Goal: Task Accomplishment & Management: Use online tool/utility

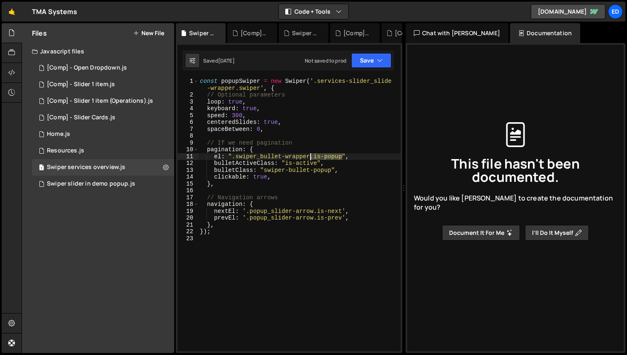
drag, startPoint x: 342, startPoint y: 157, endPoint x: 311, endPoint y: 155, distance: 31.2
click at [311, 155] on div "const popupSwiper = new Swiper ( '.services-slider_slide -wrapper.swiper' , { /…" at bounding box center [299, 225] width 202 height 294
click at [332, 170] on div "const popupSwiper = new Swiper ( '.services-slider_slide -wrapper.swiper' , { /…" at bounding box center [299, 225] width 202 height 294
paste textarea ".is-popup"
click at [366, 61] on button "Save" at bounding box center [371, 60] width 40 height 15
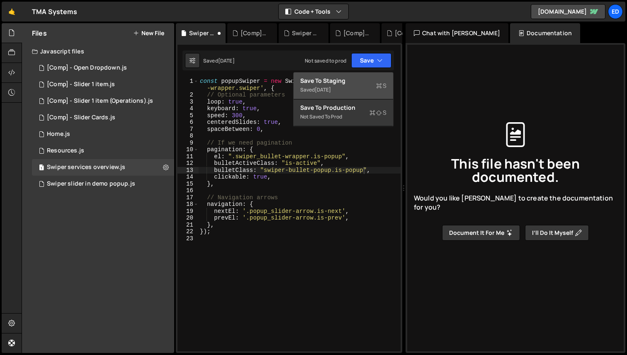
click at [352, 82] on div "Save to Staging S" at bounding box center [343, 81] width 86 height 8
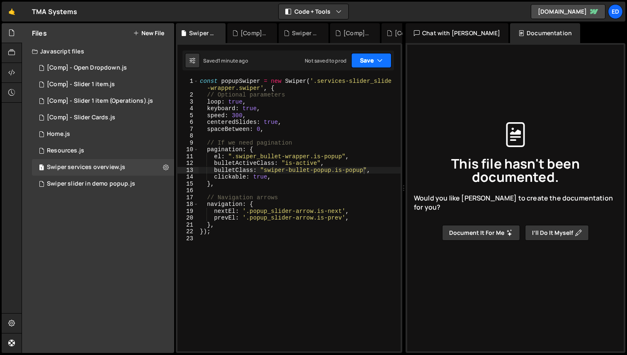
click at [369, 63] on button "Save" at bounding box center [371, 60] width 40 height 15
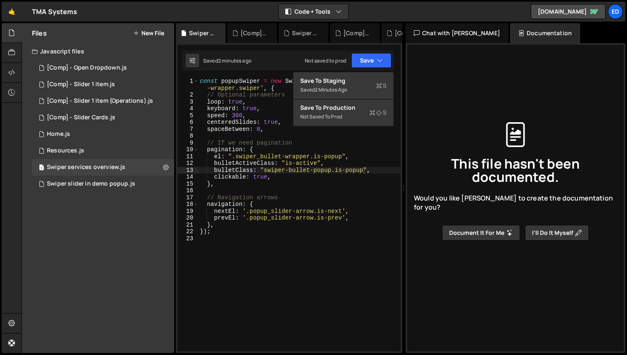
click at [323, 171] on div "const popupSwiper = new Swiper ( '.services-slider_slide -wrapper.swiper' , { /…" at bounding box center [299, 225] width 202 height 294
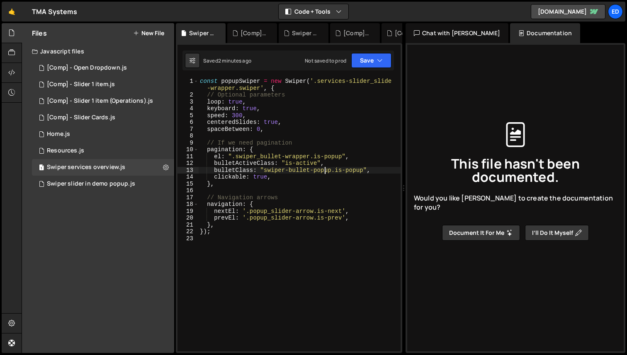
click at [323, 171] on div "const popupSwiper = new Swiper ( '.services-slider_slide -wrapper.swiper' , { /…" at bounding box center [299, 225] width 202 height 294
click at [370, 55] on button "Save" at bounding box center [371, 60] width 40 height 15
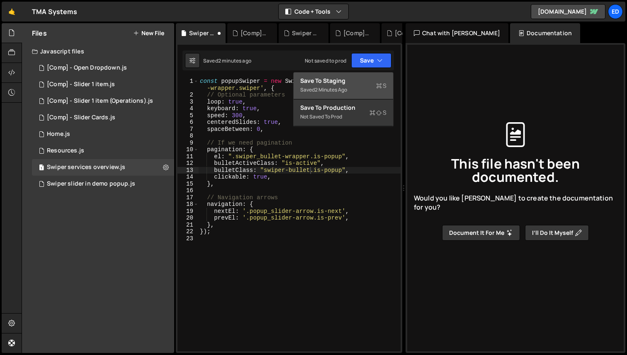
click at [347, 84] on div "Save to Staging S" at bounding box center [343, 81] width 86 height 8
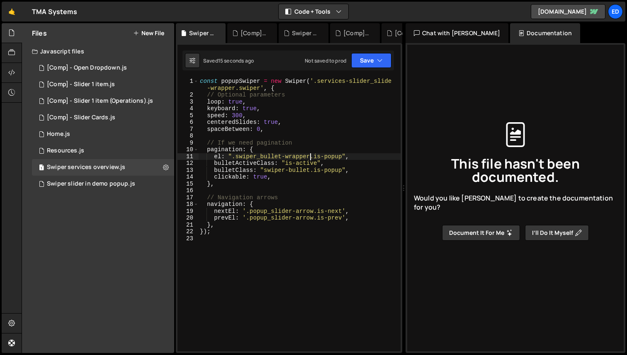
click at [310, 155] on div "const popupSwiper = new Swiper ( '.services-slider_slide -wrapper.swiper' , { /…" at bounding box center [299, 225] width 202 height 294
click at [263, 172] on div "const popupSwiper = new Swiper ( '.services-slider_slide -wrapper.swiper' , { /…" at bounding box center [299, 225] width 202 height 294
click at [386, 60] on button "Save" at bounding box center [371, 60] width 40 height 15
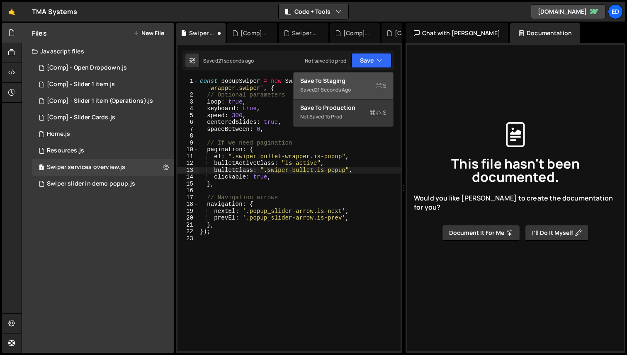
click at [357, 83] on div "Save to Staging S" at bounding box center [343, 81] width 86 height 8
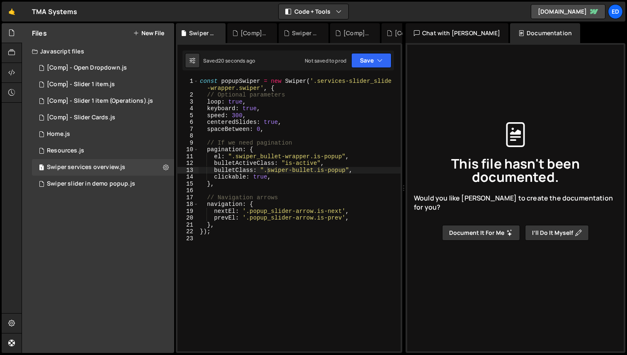
click at [287, 164] on div "const popupSwiper = new Swiper ( '.services-slider_slide -wrapper.swiper' , { /…" at bounding box center [299, 225] width 202 height 294
click at [376, 63] on button "Save" at bounding box center [371, 60] width 40 height 15
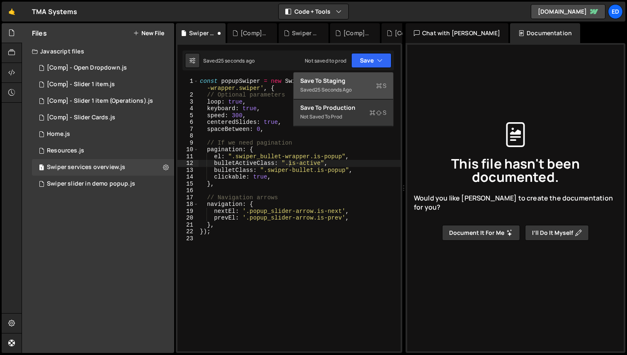
click at [354, 82] on div "Save to Staging S" at bounding box center [343, 81] width 86 height 8
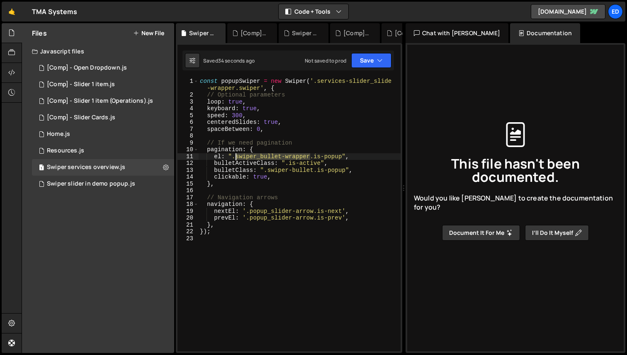
drag, startPoint x: 311, startPoint y: 157, endPoint x: 236, endPoint y: 157, distance: 74.2
click at [236, 157] on div "const popupSwiper = new Swiper ( '.services-slider_slide -wrapper.swiper' , { /…" at bounding box center [299, 225] width 202 height 294
click at [368, 59] on button "Save" at bounding box center [371, 60] width 40 height 15
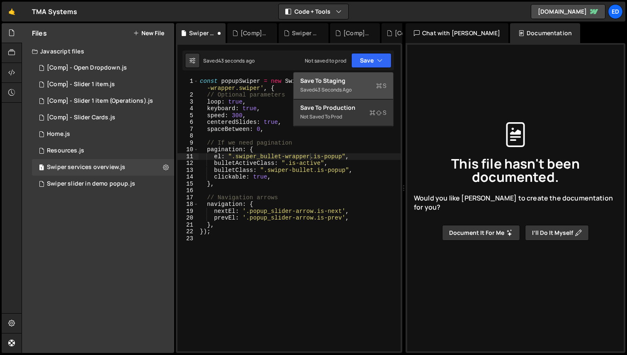
click at [349, 91] on div "43 seconds ago" at bounding box center [333, 89] width 37 height 7
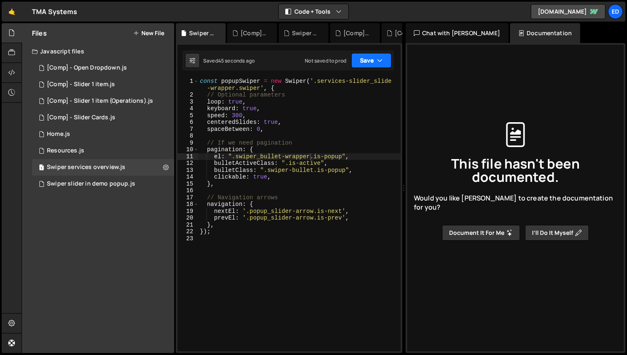
click at [365, 58] on button "Save" at bounding box center [371, 60] width 40 height 15
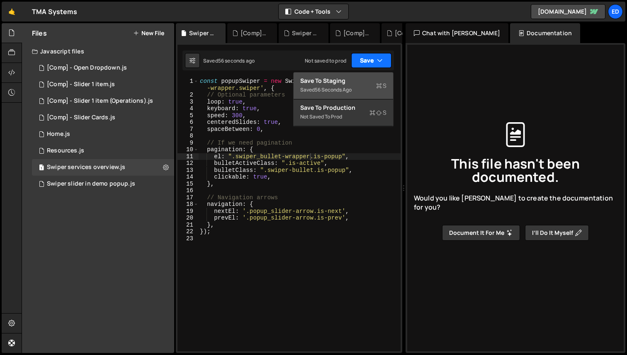
click at [360, 63] on button "Save" at bounding box center [371, 60] width 40 height 15
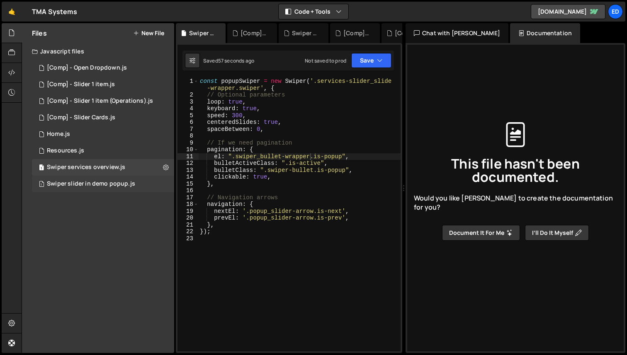
click at [86, 181] on div "Swiper slider in demo popup.js" at bounding box center [91, 183] width 88 height 7
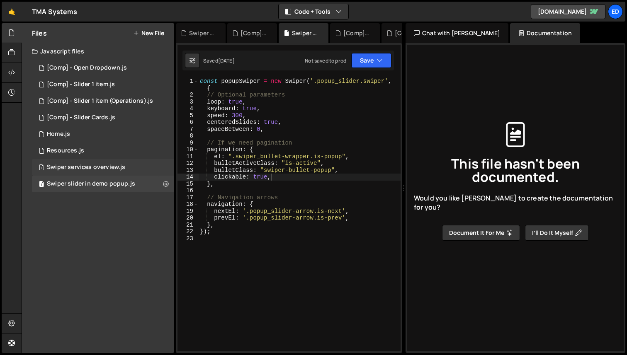
click at [82, 171] on div "1 Swiper services overview.js 0" at bounding box center [103, 167] width 142 height 17
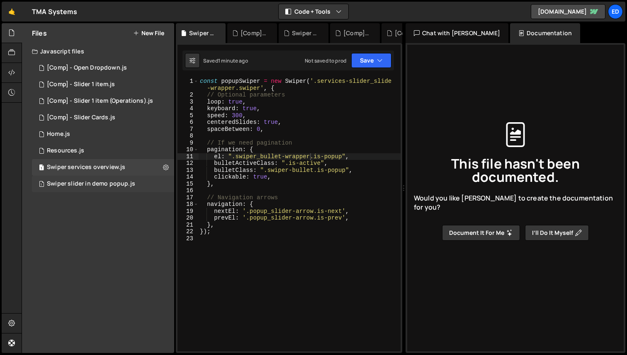
click at [113, 186] on div "Swiper slider in demo popup.js" at bounding box center [91, 183] width 88 height 7
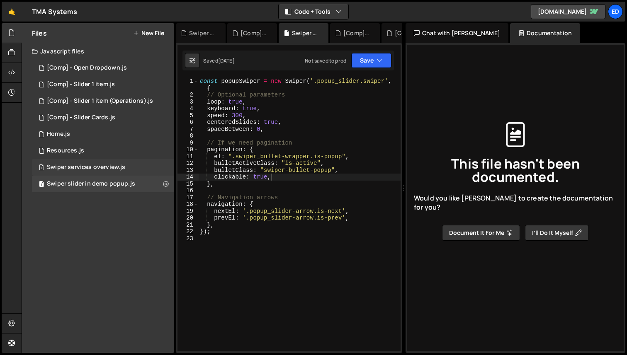
click at [100, 167] on div "Swiper services overview.js" at bounding box center [86, 167] width 78 height 7
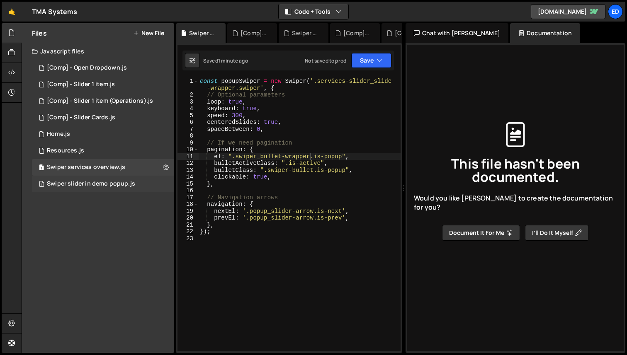
click at [96, 180] on div "Swiper slider in demo popup.js" at bounding box center [91, 183] width 88 height 7
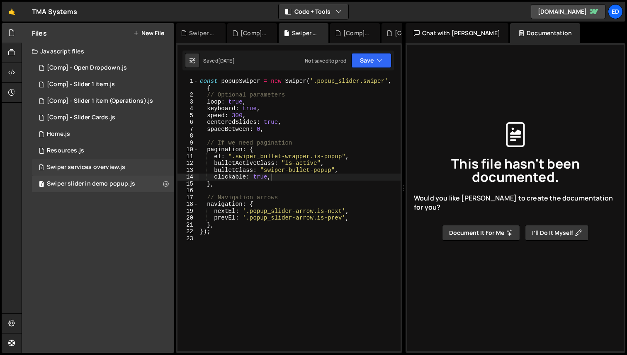
click at [95, 165] on div "Swiper services overview.js" at bounding box center [86, 167] width 78 height 7
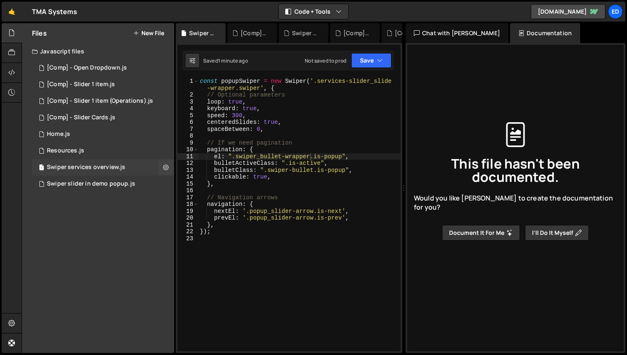
click at [95, 164] on div "Swiper services overview.js" at bounding box center [86, 167] width 78 height 7
click at [287, 162] on div "const popupSwiper = new Swiper ( '.services-slider_slide -wrapper.swiper' , { /…" at bounding box center [299, 225] width 202 height 294
click at [87, 180] on div "Swiper slider in demo popup.js" at bounding box center [91, 183] width 88 height 7
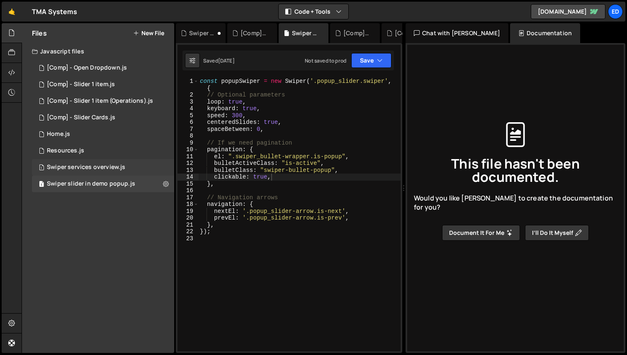
click at [84, 170] on div "Swiper services overview.js" at bounding box center [86, 167] width 78 height 7
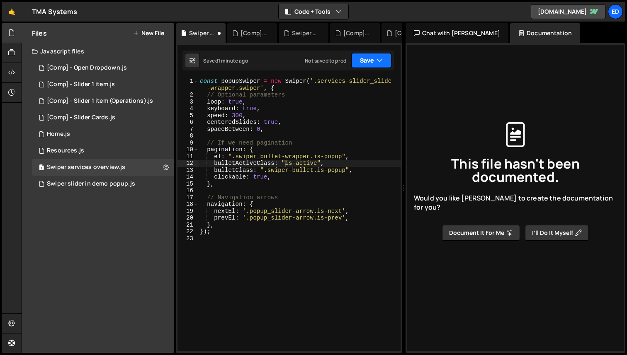
click at [375, 58] on button "Save" at bounding box center [371, 60] width 40 height 15
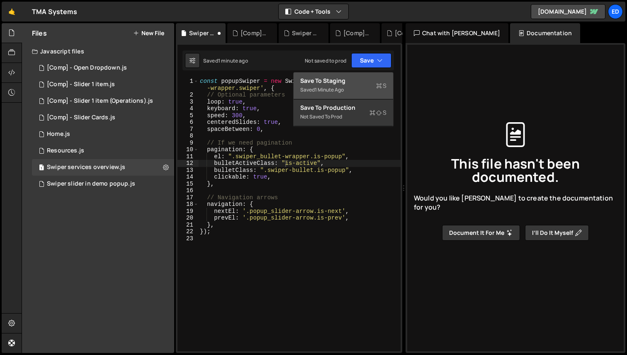
click at [344, 85] on div "Saved 1 minute ago" at bounding box center [343, 90] width 86 height 10
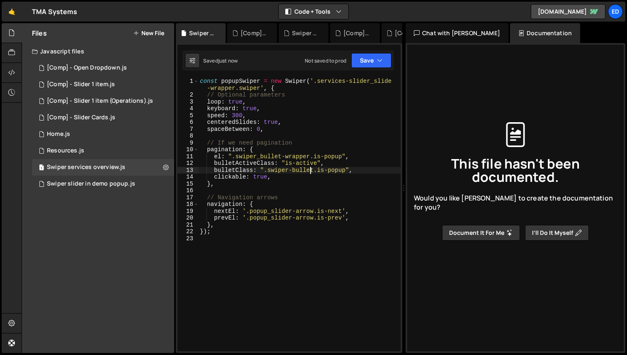
click at [311, 170] on div "const popupSwiper = new Swiper ( '.services-slider_slide -wrapper.swiper' , { /…" at bounding box center [299, 225] width 202 height 294
paste textarea "_bullet-wrapper"
click at [342, 166] on div "const popupSwiper = new Swiper ( '.services-slider_slide -wrapper.swiper' , { /…" at bounding box center [299, 225] width 202 height 294
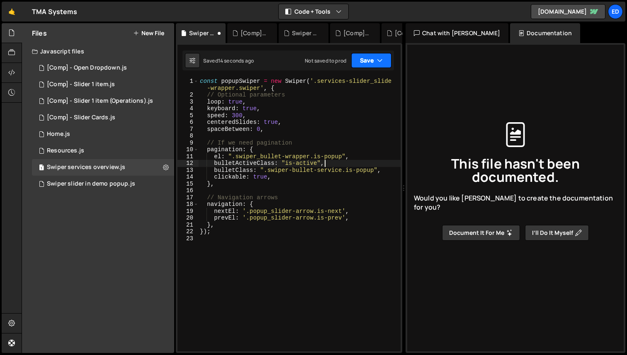
click at [370, 56] on button "Save" at bounding box center [371, 60] width 40 height 15
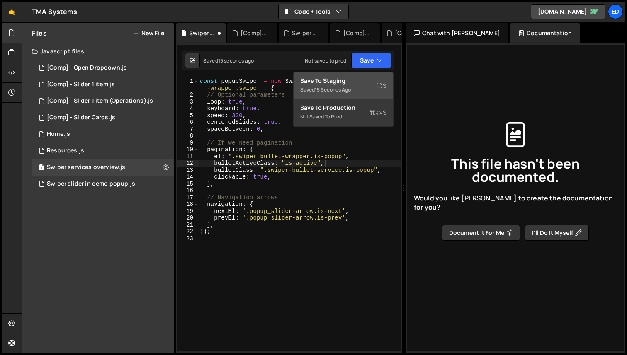
click at [348, 83] on div "Save to Staging S" at bounding box center [343, 81] width 86 height 8
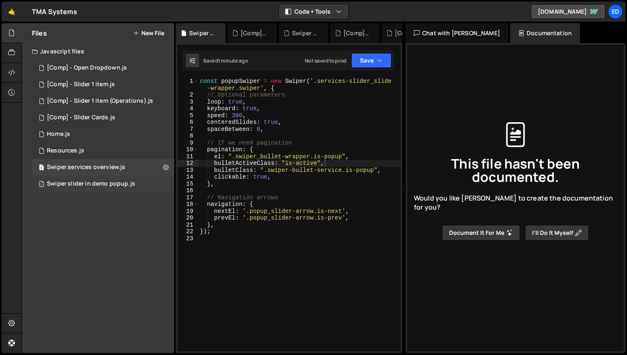
click at [76, 182] on div "Swiper slider in demo popup.js" at bounding box center [91, 183] width 88 height 7
click at [76, 183] on div "Swiper slider in demo popup.js" at bounding box center [91, 183] width 88 height 7
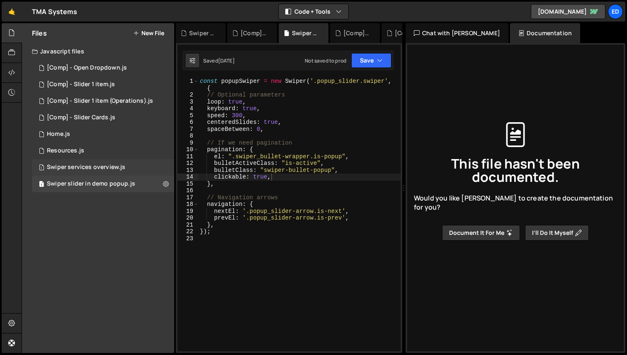
click at [79, 166] on div "Swiper services overview.js" at bounding box center [86, 167] width 78 height 7
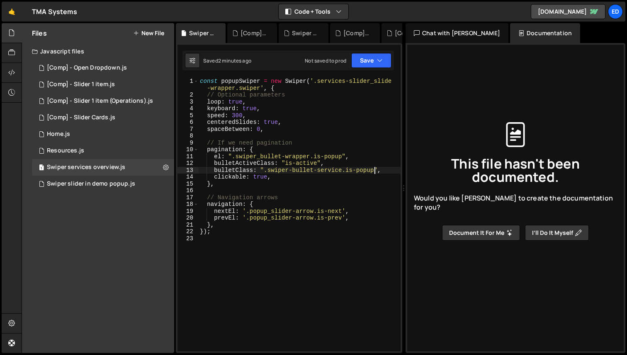
click at [373, 172] on div "const popupSwiper = new Swiper ( '.services-slider_slide -wrapper.swiper' , { /…" at bounding box center [299, 225] width 202 height 294
type textarea "bulletClass: ".swiper-bullet-service","
click at [380, 62] on icon "button" at bounding box center [380, 60] width 6 height 8
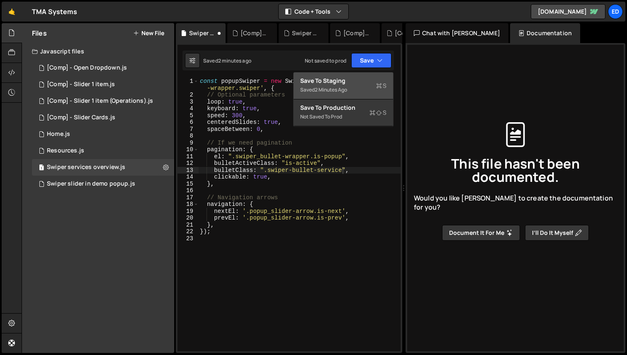
click at [347, 85] on div "Saved 2 minutes ago" at bounding box center [343, 90] width 86 height 10
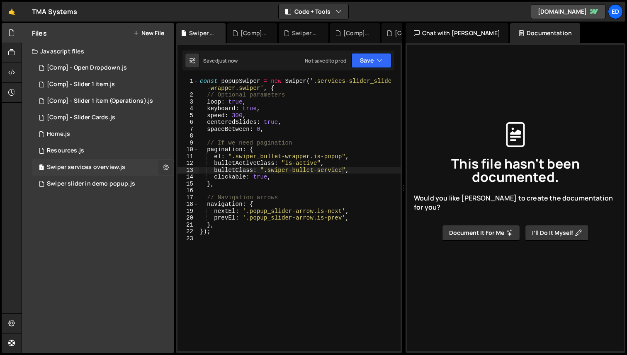
click at [167, 168] on icon at bounding box center [166, 167] width 6 height 8
type input "Swiper services overview"
radio input "true"
checkbox input "true"
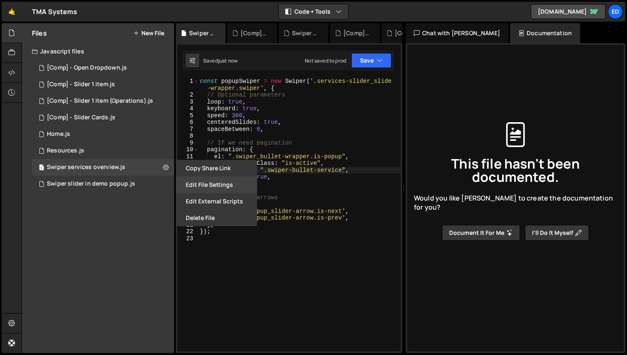
click at [211, 184] on button "Edit File Settings" at bounding box center [216, 185] width 81 height 17
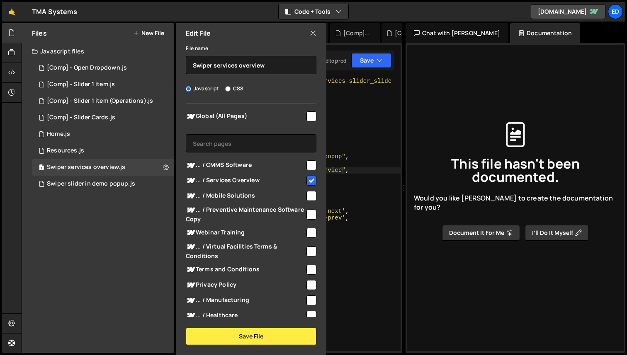
click at [314, 34] on icon at bounding box center [313, 33] width 7 height 9
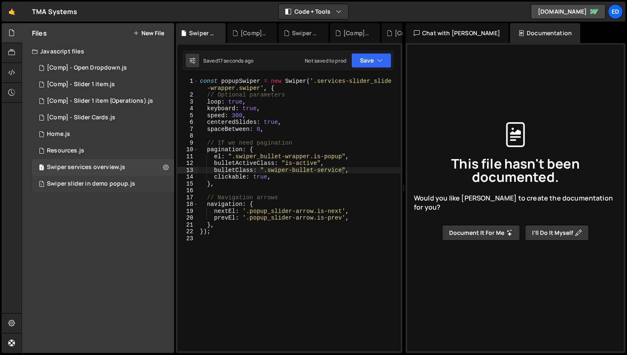
click at [88, 183] on div "Swiper slider in demo popup.js" at bounding box center [91, 183] width 88 height 7
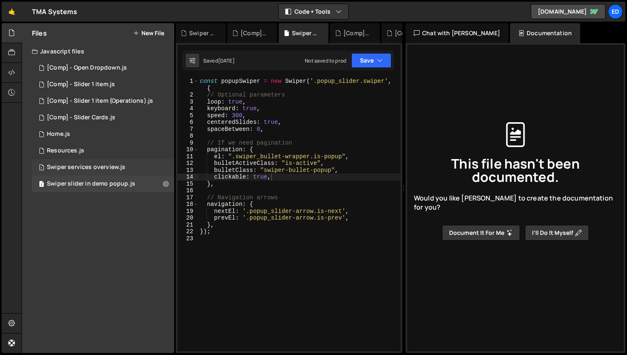
click at [85, 170] on div "Swiper services overview.js" at bounding box center [86, 167] width 78 height 7
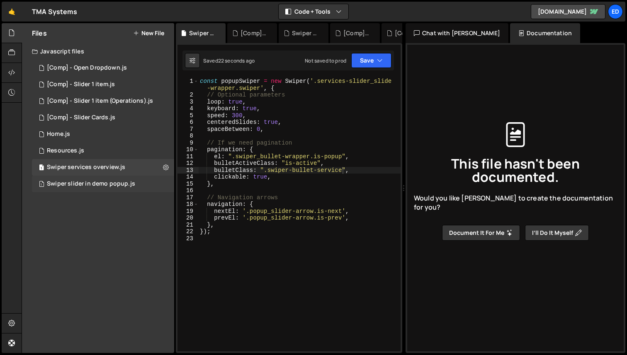
click at [85, 184] on div "Swiper slider in demo popup.js" at bounding box center [91, 183] width 88 height 7
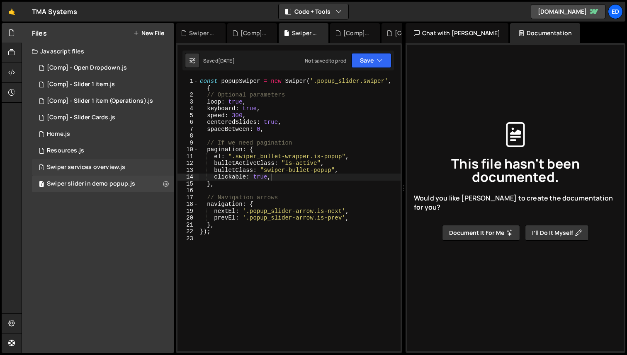
click at [85, 168] on div "Swiper services overview.js" at bounding box center [86, 167] width 78 height 7
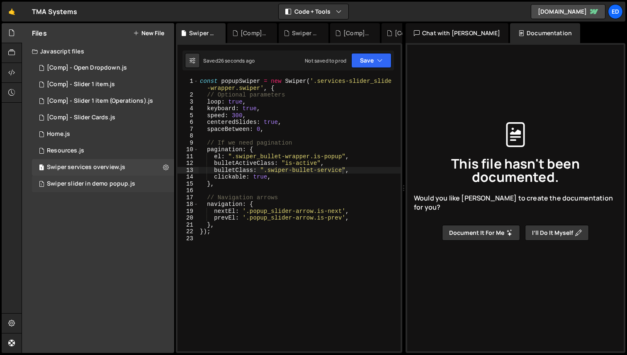
click at [85, 176] on div "1 Swiper slider in demo popup.js 0" at bounding box center [103, 184] width 142 height 17
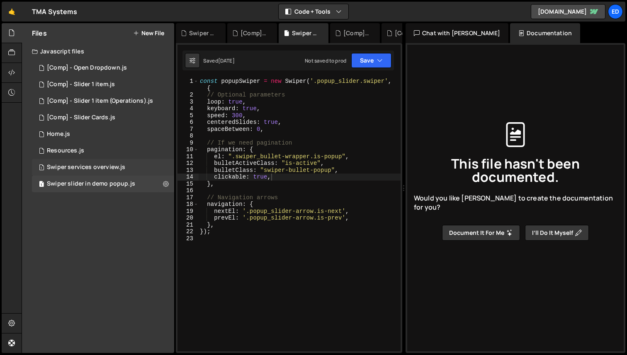
click at [85, 167] on div "Swiper services overview.js" at bounding box center [86, 167] width 78 height 7
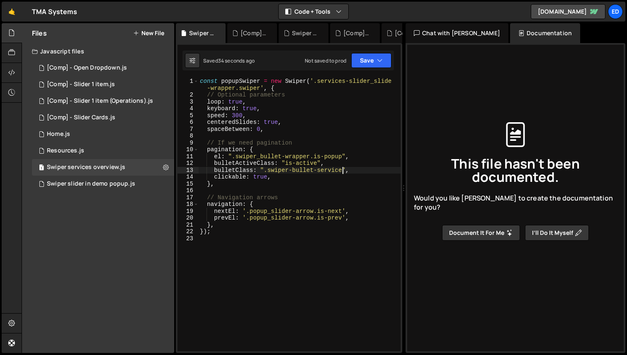
click at [343, 172] on div "const popupSwiper = new Swiper ( '.services-slider_slide -wrapper.swiper' , { /…" at bounding box center [299, 225] width 202 height 294
type textarea "bulletClass: ".swiper-bullet-services","
click at [372, 53] on button "Save" at bounding box center [371, 60] width 40 height 15
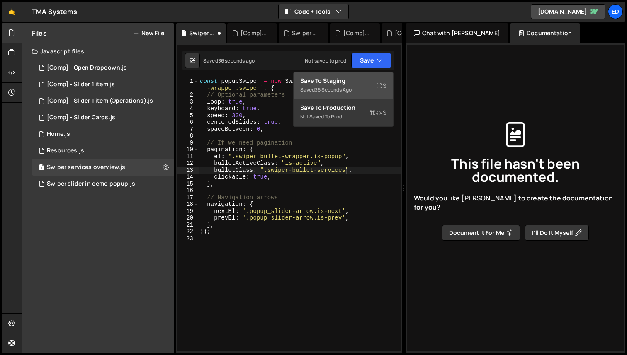
click at [343, 89] on div "36 seconds ago" at bounding box center [333, 89] width 37 height 7
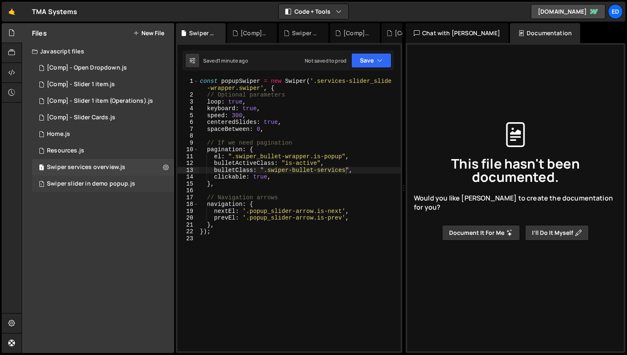
click at [123, 181] on div "Swiper slider in demo popup.js" at bounding box center [91, 183] width 88 height 7
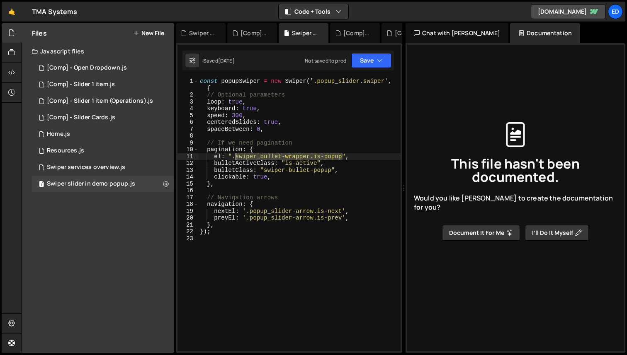
drag, startPoint x: 343, startPoint y: 155, endPoint x: 237, endPoint y: 158, distance: 105.8
click at [237, 158] on div "const popupSwiper = new Swiper ( '.popup_slider.swiper' , { // Optional paramet…" at bounding box center [299, 225] width 202 height 294
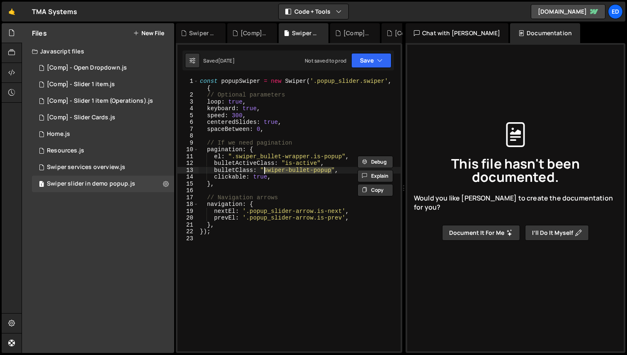
drag, startPoint x: 331, startPoint y: 170, endPoint x: 265, endPoint y: 169, distance: 66.4
click at [265, 169] on div "const popupSwiper = new Swiper ( '.popup_slider.swiper' , { // Optional paramet…" at bounding box center [299, 225] width 202 height 294
type textarea "bulletClass: "swiper-bullet-popup","
click at [112, 168] on div "Swiper services overview.js" at bounding box center [86, 167] width 78 height 7
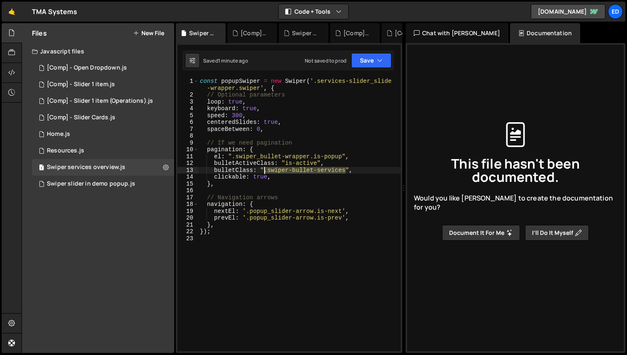
drag, startPoint x: 345, startPoint y: 170, endPoint x: 266, endPoint y: 170, distance: 79.6
click at [266, 170] on div "const popupSwiper = new Swiper ( '.services-slider_slide -wrapper.swiper' , { /…" at bounding box center [299, 225] width 202 height 294
paste textarea "swiper-bullet-popup"
click at [367, 64] on button "Save" at bounding box center [371, 60] width 40 height 15
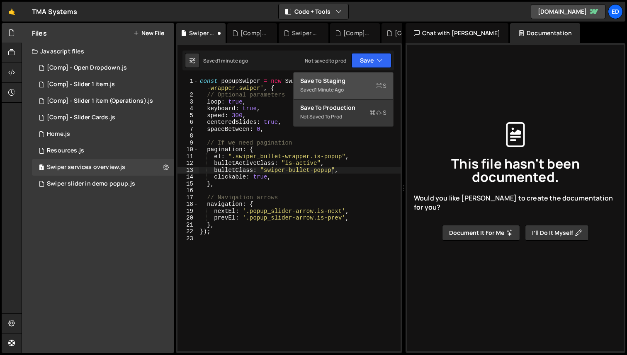
click at [350, 80] on div "Save to Staging S" at bounding box center [343, 81] width 86 height 8
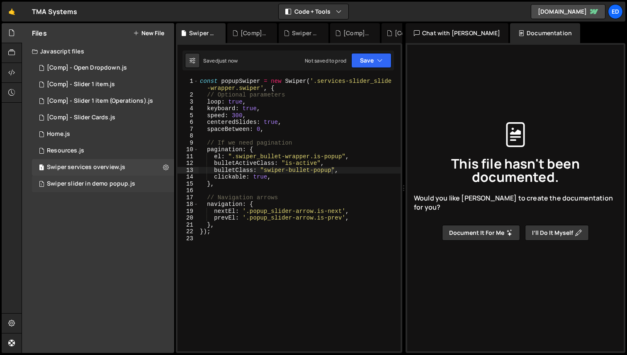
click at [113, 185] on div "Swiper slider in demo popup.js" at bounding box center [91, 183] width 88 height 7
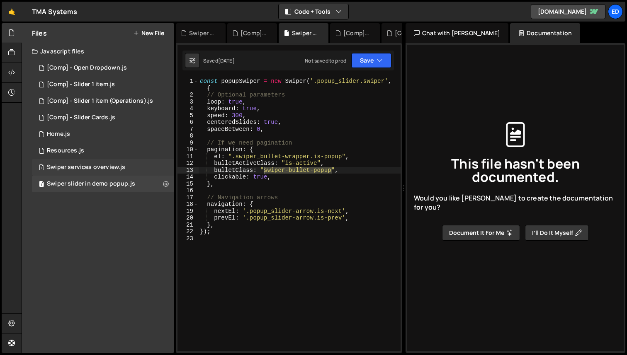
click at [98, 168] on div "Swiper services overview.js" at bounding box center [86, 167] width 78 height 7
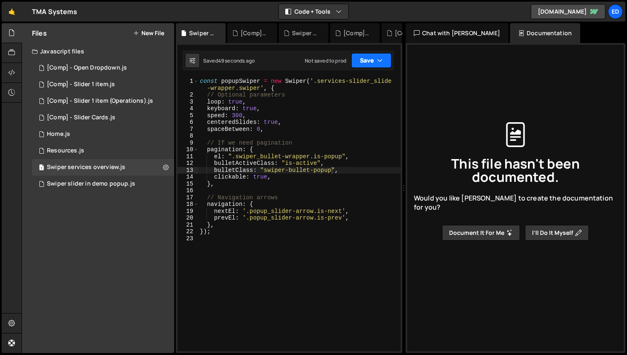
click at [374, 58] on button "Save" at bounding box center [371, 60] width 40 height 15
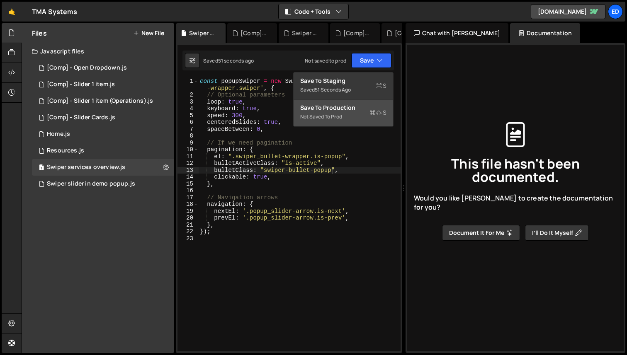
click at [348, 112] on div "Not saved to prod" at bounding box center [343, 117] width 86 height 10
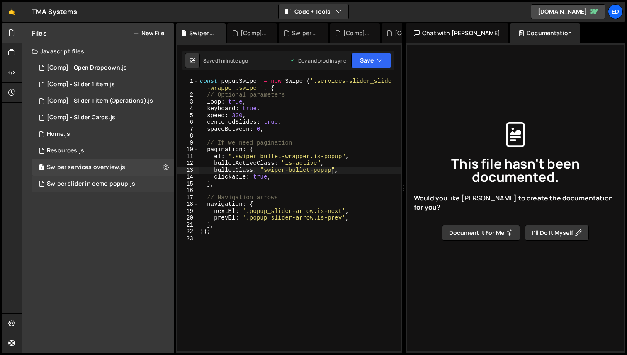
click at [91, 183] on div "Swiper slider in demo popup.js" at bounding box center [91, 183] width 88 height 7
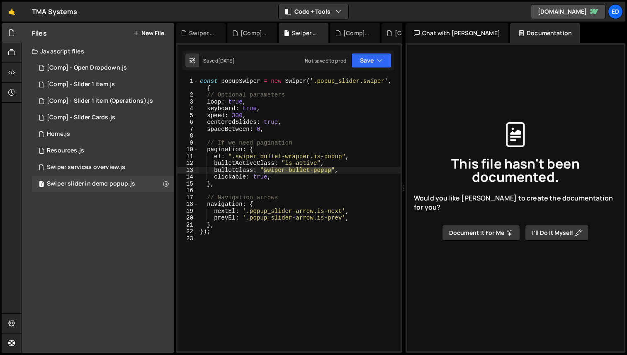
click at [345, 172] on div "const popupSwiper = new Swiper ( '.popup_slider.swiper' , { // Optional paramet…" at bounding box center [299, 225] width 202 height 294
click at [118, 164] on div "Swiper services overview.js" at bounding box center [86, 167] width 78 height 7
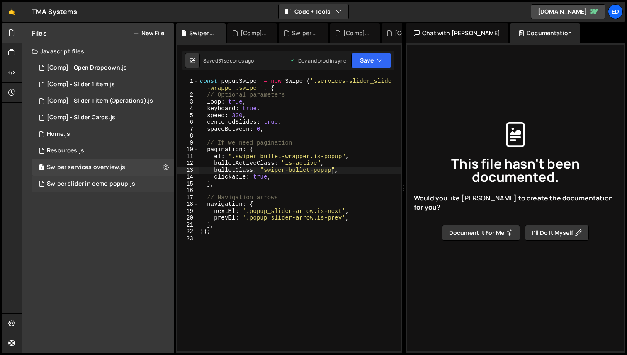
click at [107, 181] on div "Swiper slider in demo popup.js" at bounding box center [91, 183] width 88 height 7
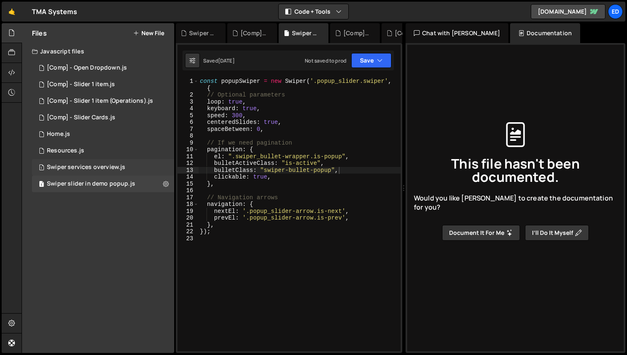
click at [97, 171] on div "1 Swiper services overview.js 0" at bounding box center [103, 167] width 142 height 17
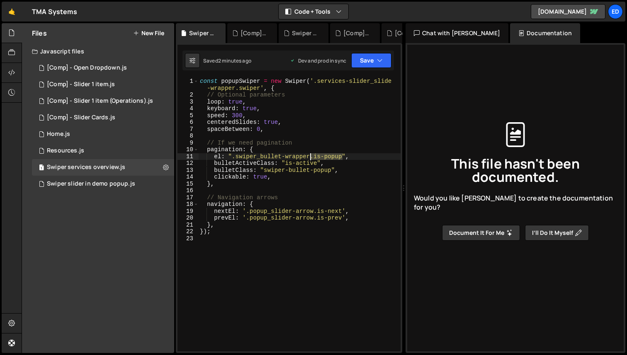
drag, startPoint x: 343, startPoint y: 157, endPoint x: 311, endPoint y: 156, distance: 31.5
click at [311, 156] on div "const popupSwiper = new Swiper ( '.services-slider_slide -wrapper.swiper' , { /…" at bounding box center [299, 225] width 202 height 294
click at [372, 66] on button "Save" at bounding box center [371, 60] width 40 height 15
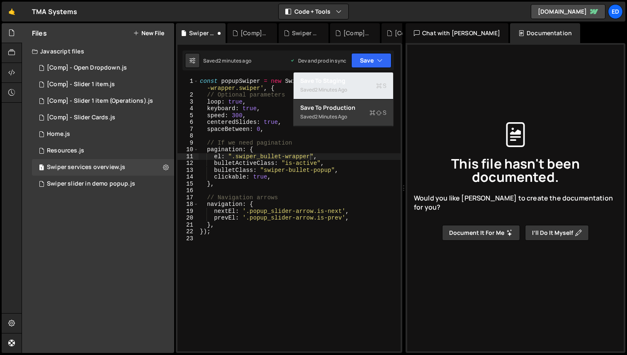
click at [360, 87] on div "Saved 2 minutes ago" at bounding box center [343, 90] width 86 height 10
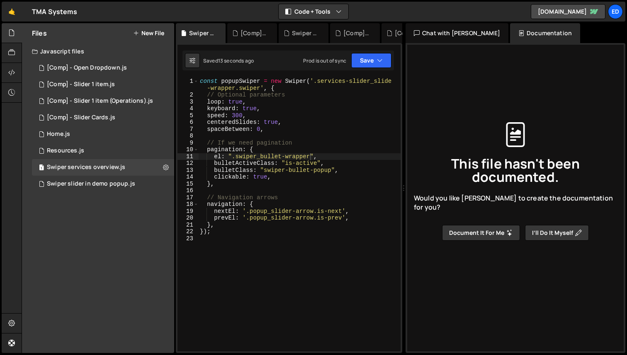
click at [265, 171] on div "const popupSwiper = new Swiper ( '.services-slider_slide -wrapper.swiper' , { /…" at bounding box center [299, 225] width 202 height 294
click at [373, 64] on button "Save" at bounding box center [371, 60] width 40 height 15
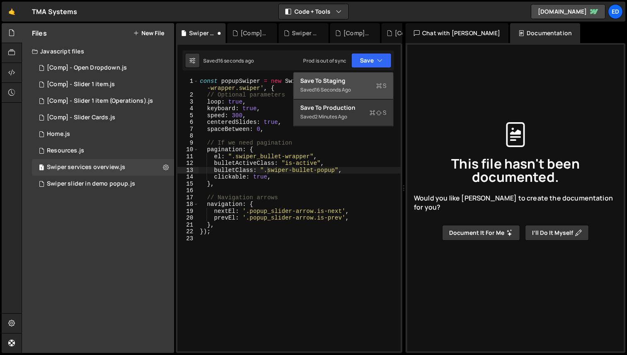
click at [355, 83] on div "Save to Staging S" at bounding box center [343, 81] width 86 height 8
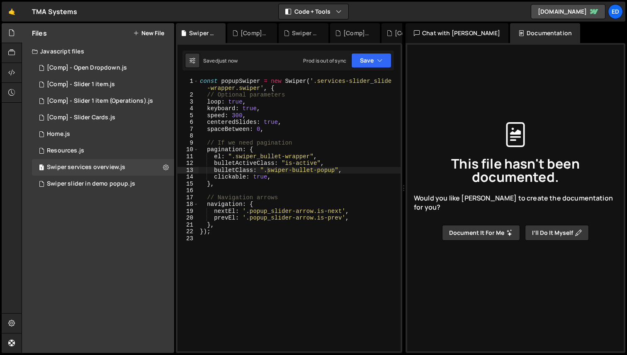
click at [286, 164] on div "const popupSwiper = new Swiper ( '.services-slider_slide -wrapper.swiper' , { /…" at bounding box center [299, 225] width 202 height 294
click at [377, 60] on icon "button" at bounding box center [380, 60] width 6 height 8
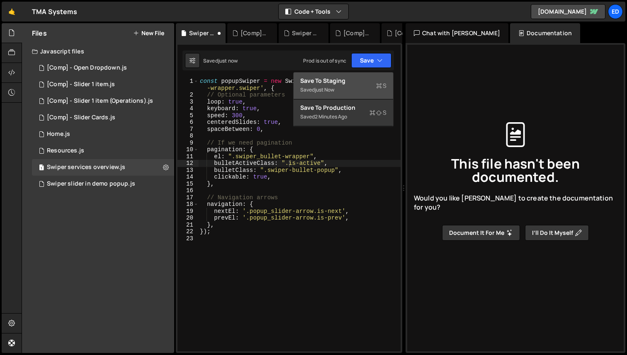
click at [373, 77] on div "Save to Staging S" at bounding box center [343, 81] width 86 height 8
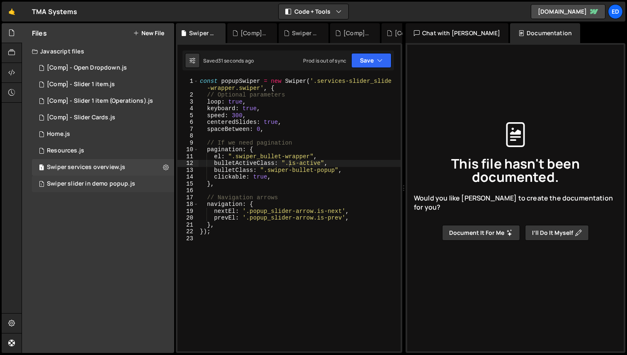
click at [100, 186] on div "Swiper slider in demo popup.js" at bounding box center [91, 183] width 88 height 7
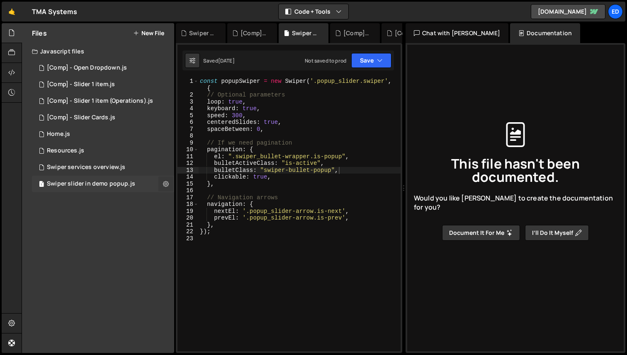
click at [165, 183] on icon at bounding box center [166, 184] width 6 height 8
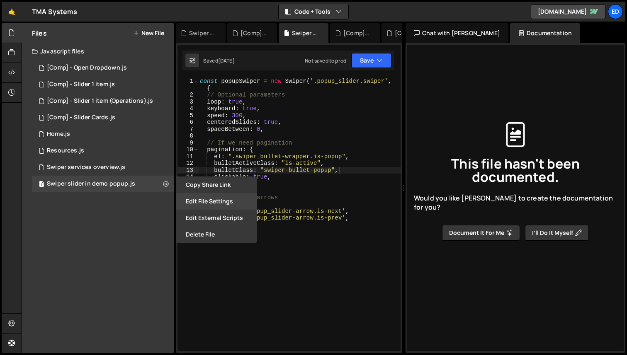
click at [207, 201] on button "Edit File Settings" at bounding box center [216, 201] width 81 height 17
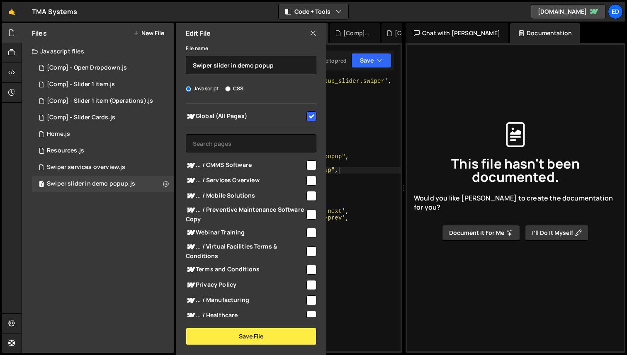
click at [314, 36] on icon at bounding box center [313, 33] width 7 height 9
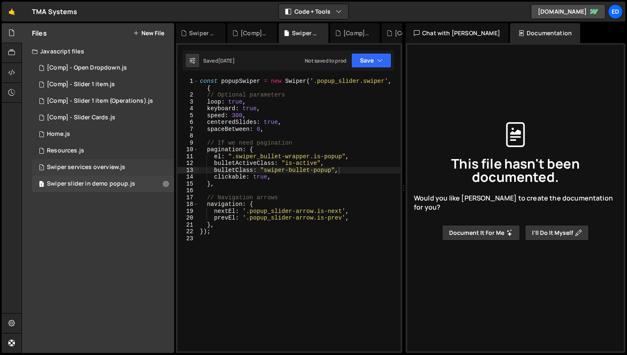
click at [92, 171] on div "1 Swiper services overview.js 0" at bounding box center [103, 167] width 142 height 17
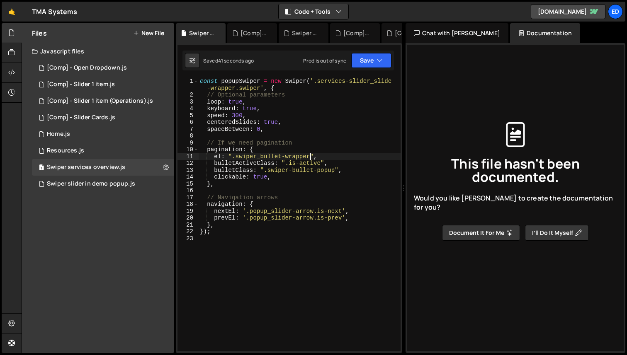
click at [311, 154] on div "const popupSwiper = new Swiper ( '.services-slider_slide -wrapper.swiper' , { /…" at bounding box center [299, 225] width 202 height 294
click at [107, 183] on div "Swiper slider in demo popup.js" at bounding box center [91, 183] width 88 height 7
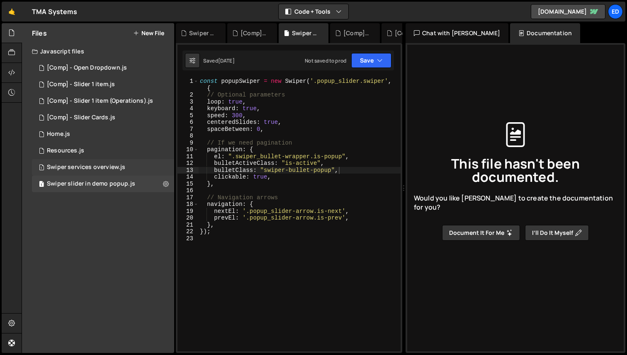
click at [104, 169] on div "Swiper services overview.js" at bounding box center [86, 167] width 78 height 7
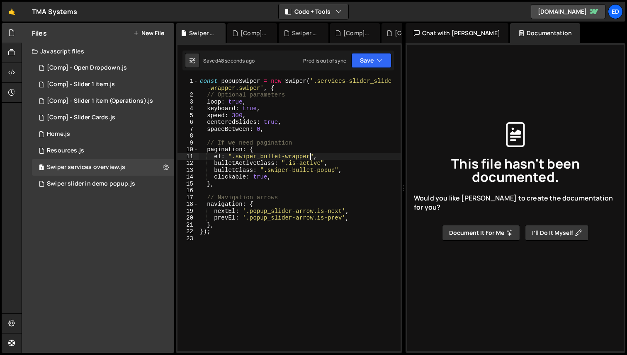
click at [309, 156] on div "const popupSwiper = new Swiper ( '.services-slider_slide -wrapper.swiper' , { /…" at bounding box center [299, 225] width 202 height 294
click at [325, 169] on div "const popupSwiper = new Swiper ( '.services-slider_slide -wrapper.swiper' , { /…" at bounding box center [299, 225] width 202 height 294
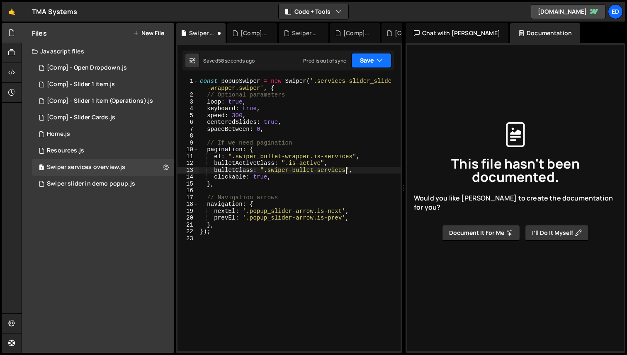
click at [363, 61] on button "Save" at bounding box center [371, 60] width 40 height 15
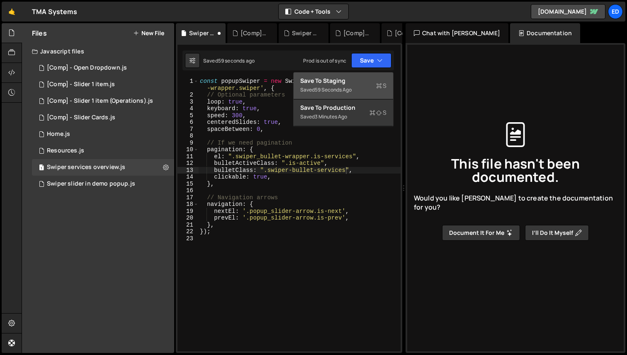
click at [361, 84] on div "Save to Staging S" at bounding box center [343, 81] width 86 height 8
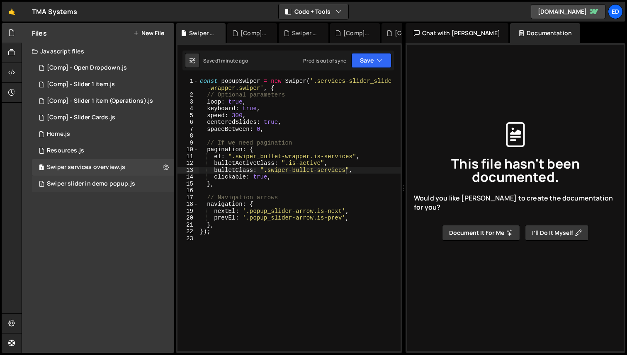
click at [89, 185] on div "Swiper slider in demo popup.js" at bounding box center [91, 183] width 88 height 7
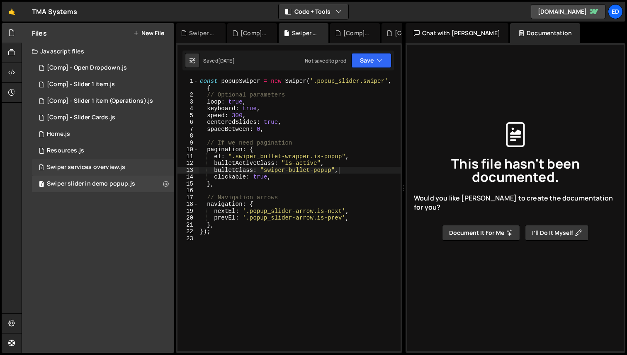
click at [89, 168] on div "Swiper services overview.js" at bounding box center [86, 167] width 78 height 7
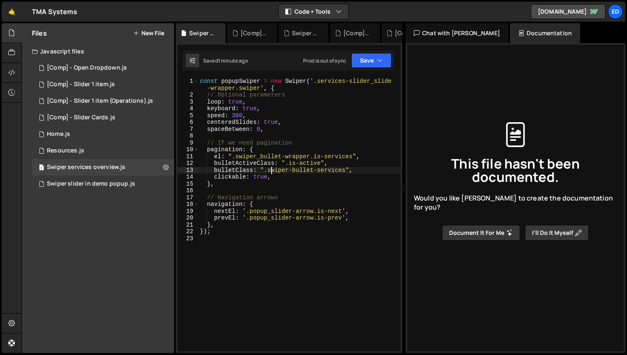
click at [270, 173] on div "const popupSwiper = new Swiper ( '.services-slider_slide -wrapper.swiper' , { /…" at bounding box center [299, 225] width 202 height 294
click at [372, 62] on button "Save" at bounding box center [371, 60] width 40 height 15
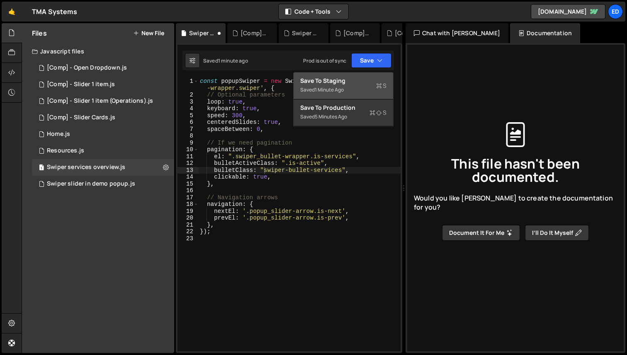
click at [361, 77] on div "Save to Staging S" at bounding box center [343, 81] width 86 height 8
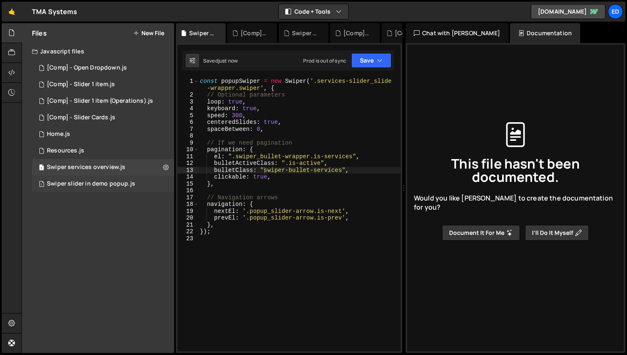
click at [105, 185] on div "Swiper slider in demo popup.js" at bounding box center [91, 183] width 88 height 7
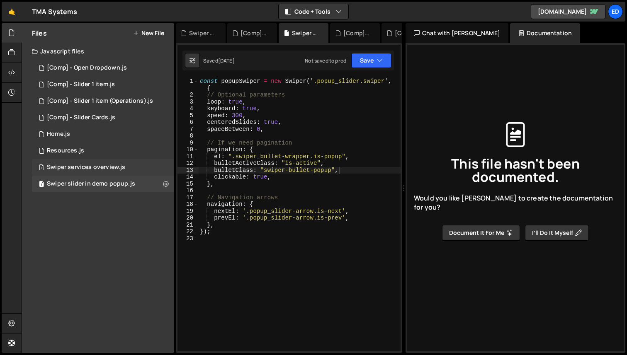
click at [101, 171] on div "1 Swiper services overview.js 0" at bounding box center [103, 167] width 142 height 17
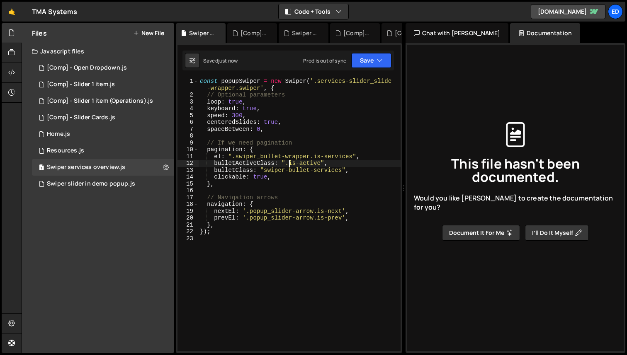
click at [288, 163] on div "const popupSwiper = new Swiper ( '.services-slider_slide -wrapper.swiper' , { /…" at bounding box center [299, 225] width 202 height 294
type textarea "bulletActiveClass: "is-active","
click at [371, 61] on button "Save" at bounding box center [371, 60] width 40 height 15
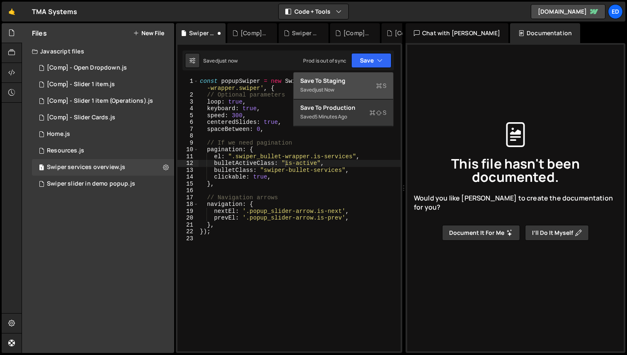
click at [364, 79] on div "Save to Staging S" at bounding box center [343, 81] width 86 height 8
